Goal: Information Seeking & Learning: Understand process/instructions

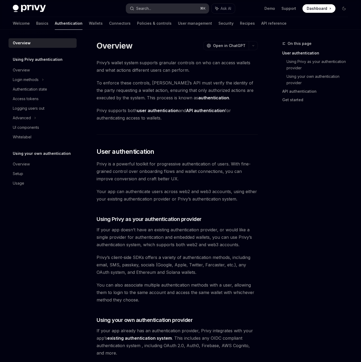
click at [182, 9] on button "Search... ⌘ K" at bounding box center [167, 9] width 83 height 10
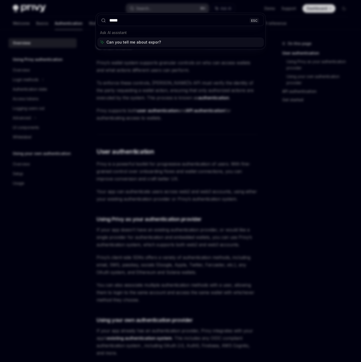
type input "******"
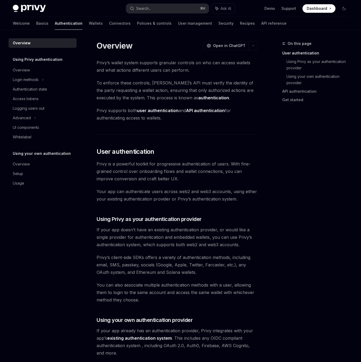
type textarea "*"
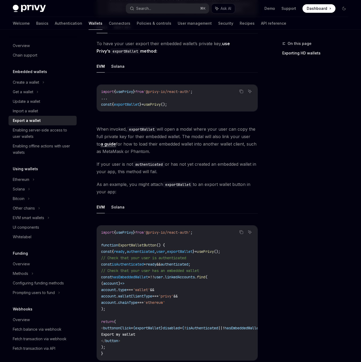
scroll to position [134, 0]
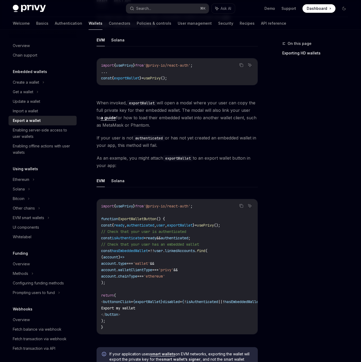
click at [135, 76] on span "exportWallet" at bounding box center [127, 78] width 26 height 5
copy code "const { exportWallet } = usePrivy ();"
click at [139, 79] on span "exportWallet" at bounding box center [127, 78] width 26 height 5
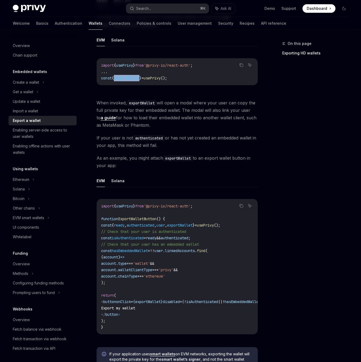
click at [139, 79] on span "exportWallet" at bounding box center [127, 78] width 26 height 5
copy span "exportWallet"
